Goal: Information Seeking & Learning: Learn about a topic

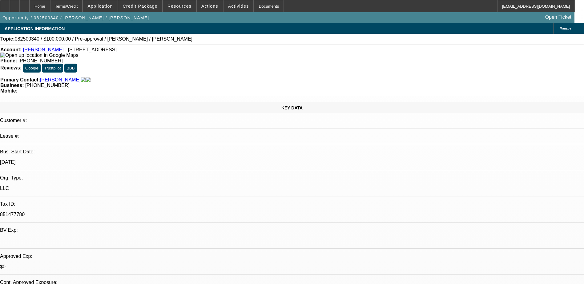
select select "0"
select select "2"
select select "0.1"
select select "4"
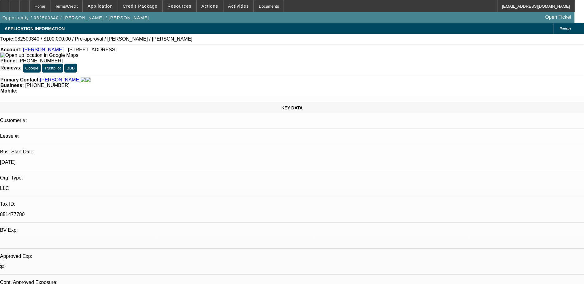
scroll to position [85, 0]
select select "0"
select select "2"
select select "0.1"
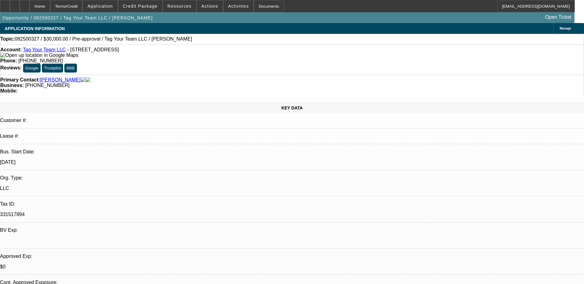
select select "4"
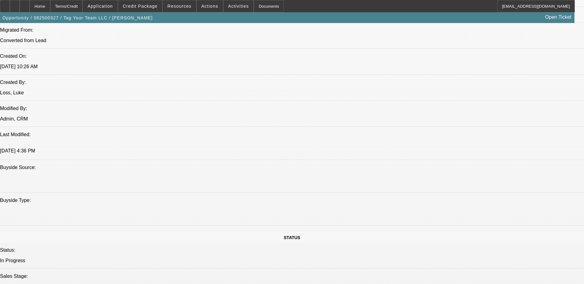
scroll to position [246, 0]
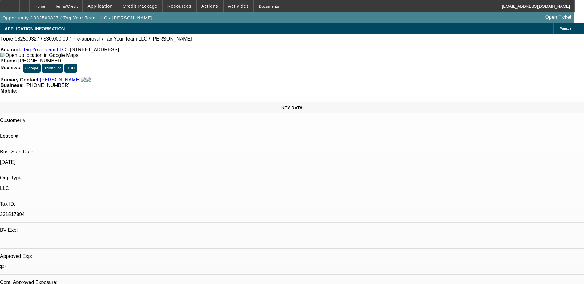
select select "0"
select select "2"
select select "0.1"
select select "1"
select select "2"
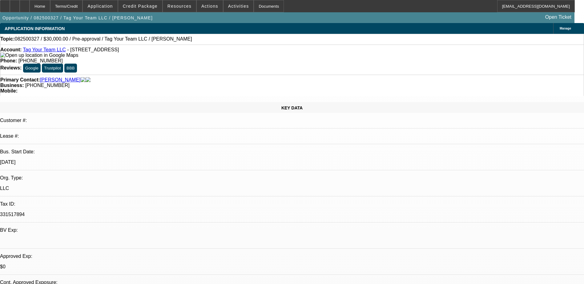
select select "4"
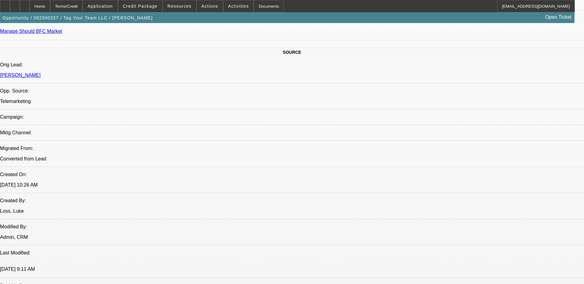
scroll to position [250, 0]
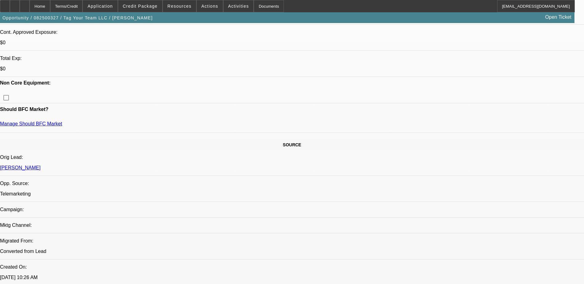
drag, startPoint x: 462, startPoint y: 62, endPoint x: 462, endPoint y: 66, distance: 3.7
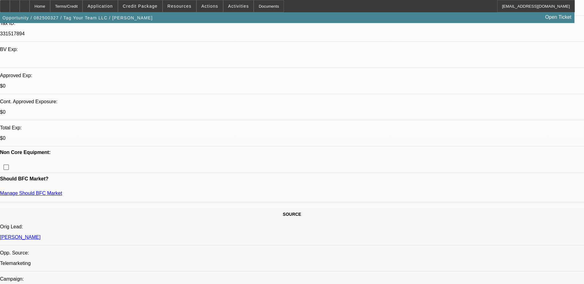
scroll to position [97, 0]
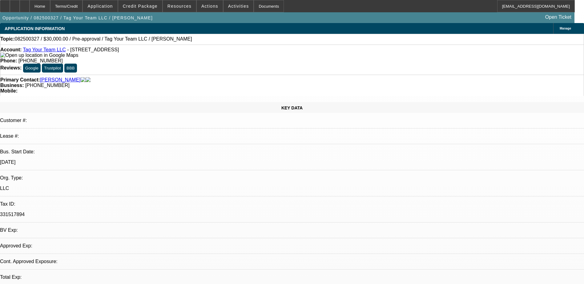
select select "0"
select select "2"
select select "0.1"
select select "4"
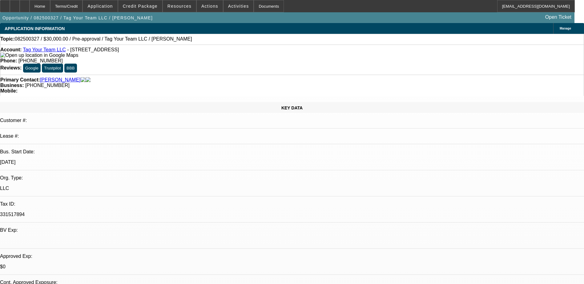
click at [144, 5] on span "Credit Package" at bounding box center [140, 6] width 35 height 5
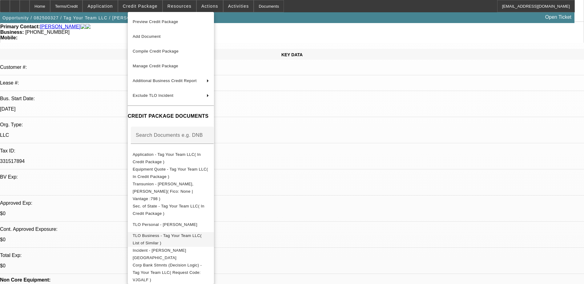
scroll to position [62, 0]
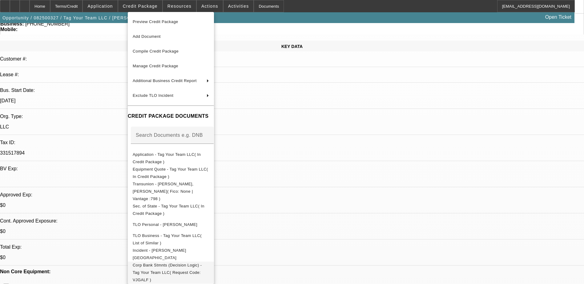
click at [180, 263] on span "Corp Bank Stmnts (Decision Logic) - Tag Your Team LLC( Request Code: VJGALF )" at bounding box center [167, 272] width 69 height 19
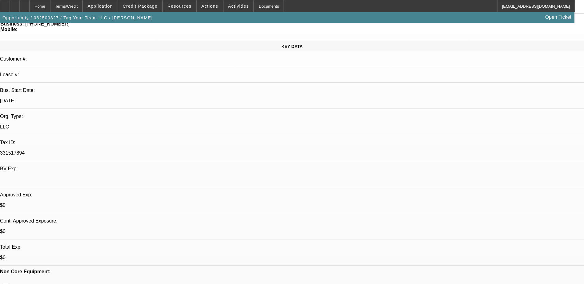
drag, startPoint x: 516, startPoint y: 201, endPoint x: 510, endPoint y: 187, distance: 15.0
click at [151, 9] on span at bounding box center [140, 6] width 44 height 15
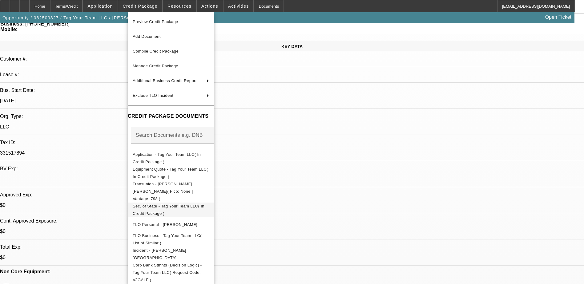
click at [178, 204] on span "Sec. of State - Tag Your Team LLC( In Credit Package )" at bounding box center [169, 210] width 72 height 12
